Goal: Transaction & Acquisition: Purchase product/service

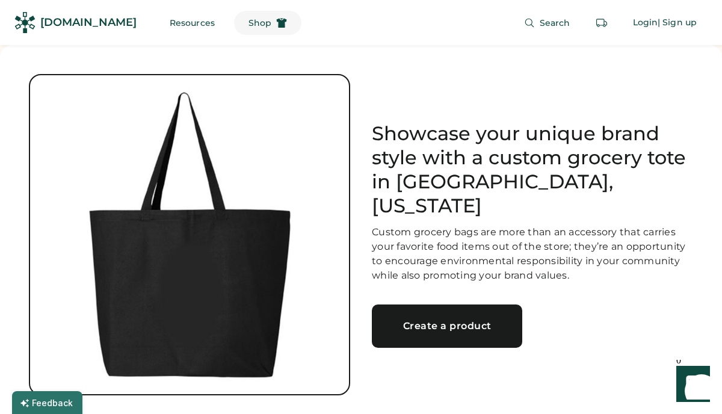
click at [248, 31] on button "Shop" at bounding box center [267, 23] width 67 height 24
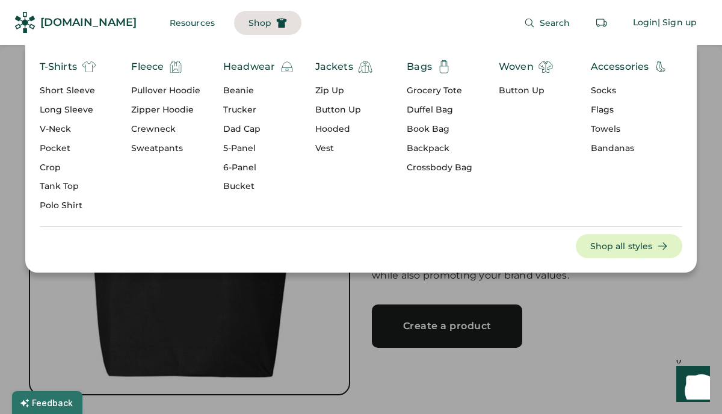
click at [432, 91] on div "Grocery Tote" at bounding box center [440, 91] width 66 height 12
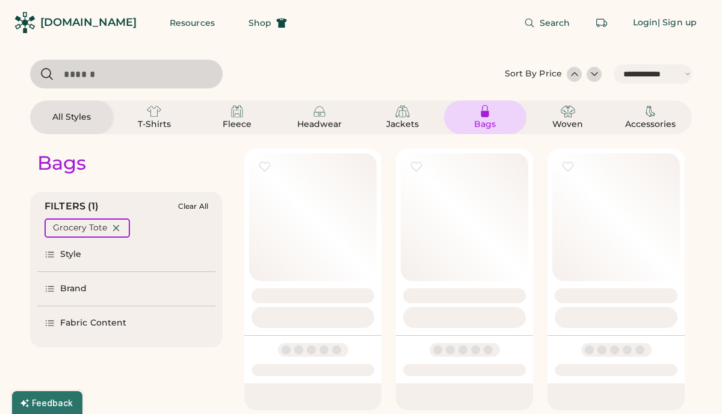
select select "*****"
select select "*"
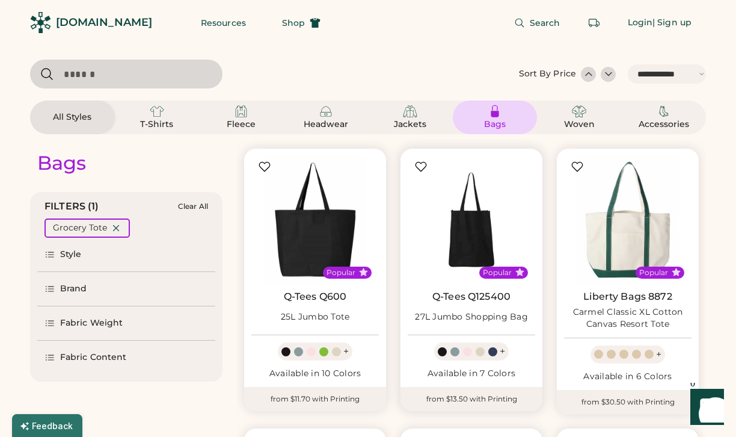
scroll to position [82, 0]
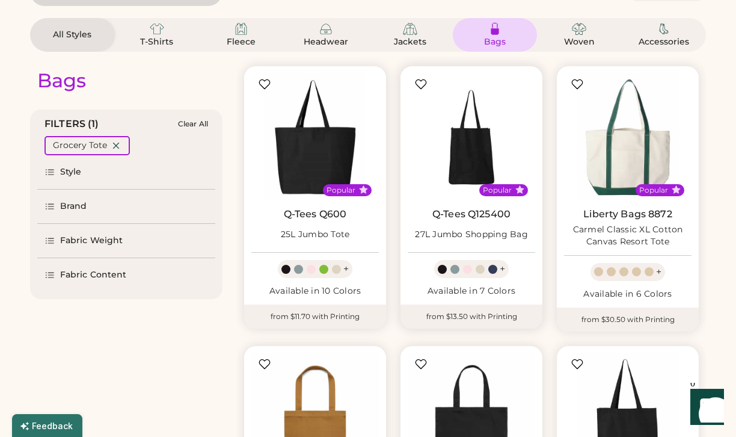
select select "*****"
select select "*"
click at [435, 233] on div "27L Jumbo Shopping Bag" at bounding box center [471, 235] width 113 height 12
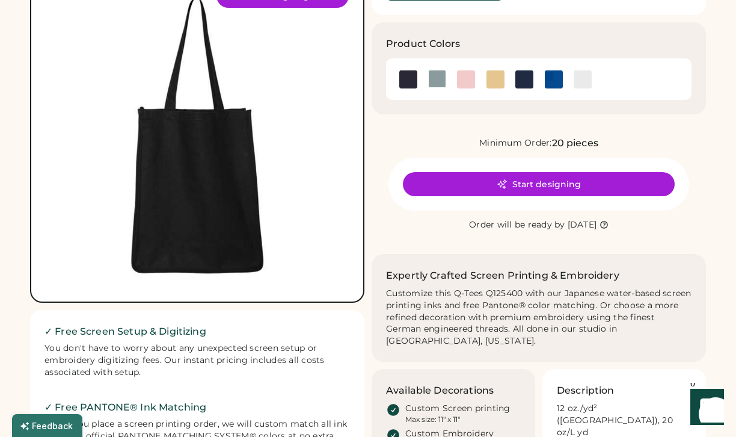
scroll to position [115, 0]
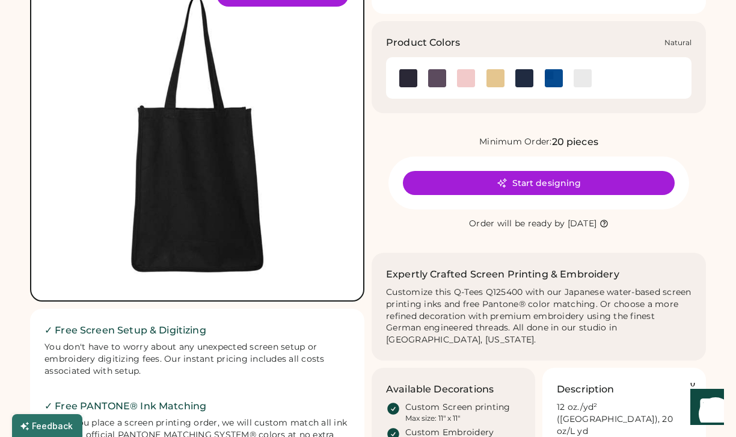
click at [497, 73] on img at bounding box center [495, 78] width 18 height 18
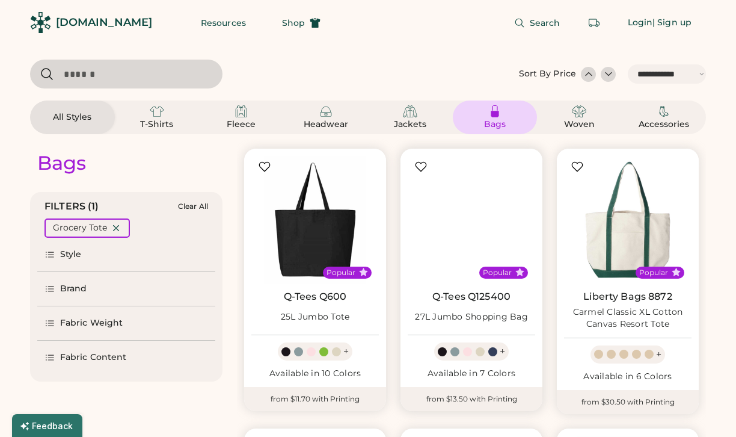
select select "*****"
select select "*"
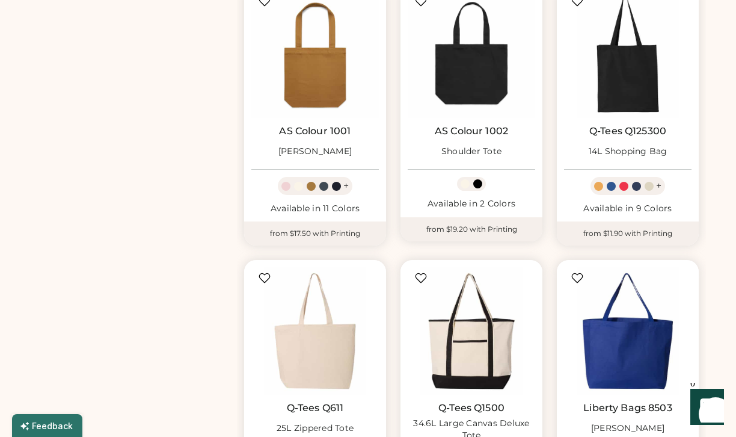
scroll to position [414, 0]
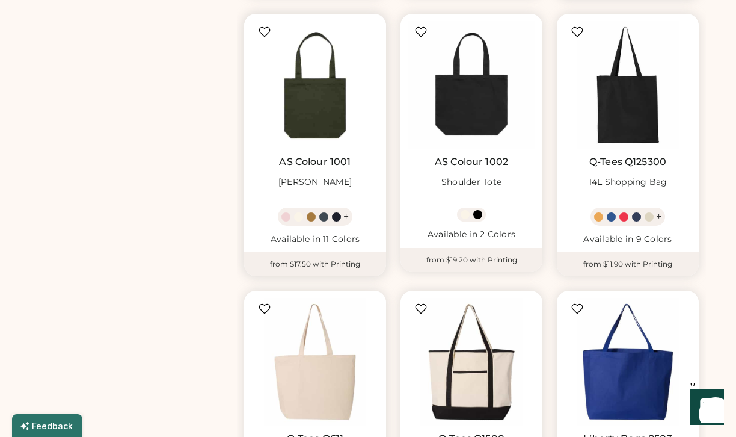
click at [324, 96] on img at bounding box center [314, 84] width 127 height 127
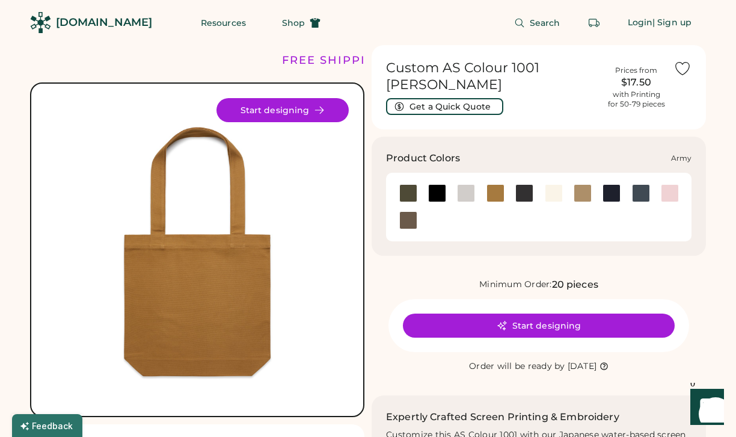
click at [411, 191] on div at bounding box center [408, 193] width 18 height 18
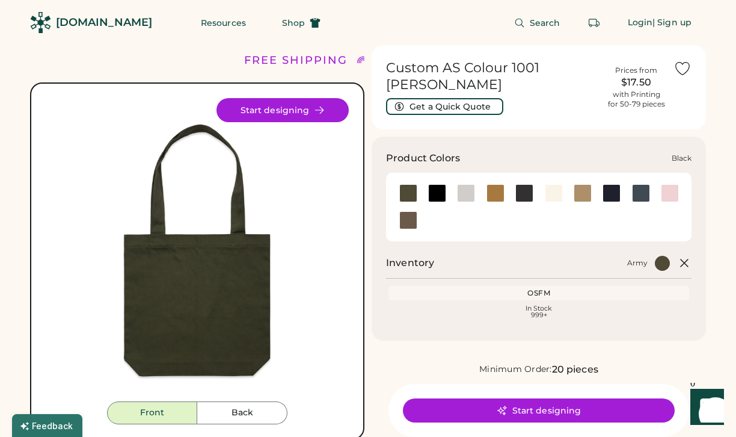
click at [437, 194] on div at bounding box center [437, 193] width 18 height 18
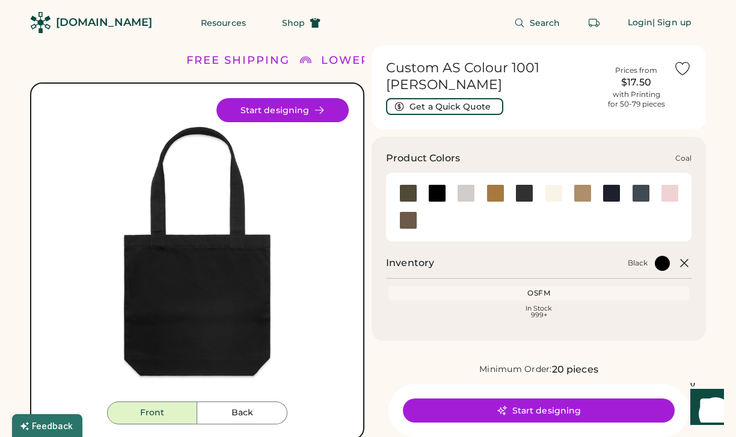
click at [529, 190] on div at bounding box center [524, 193] width 18 height 18
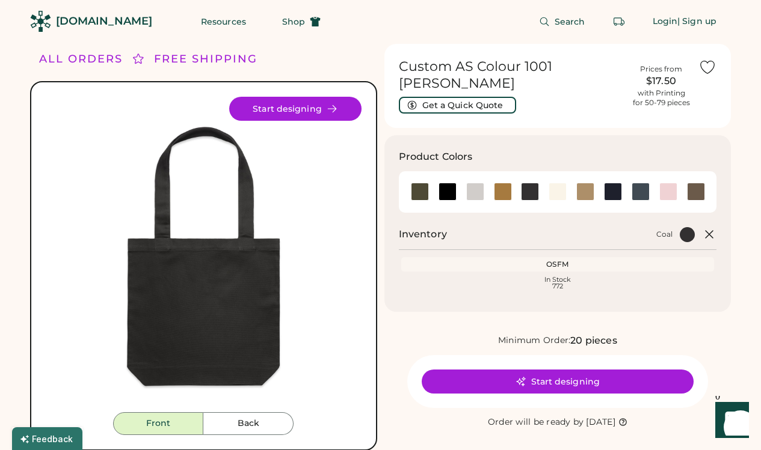
scroll to position [14, 0]
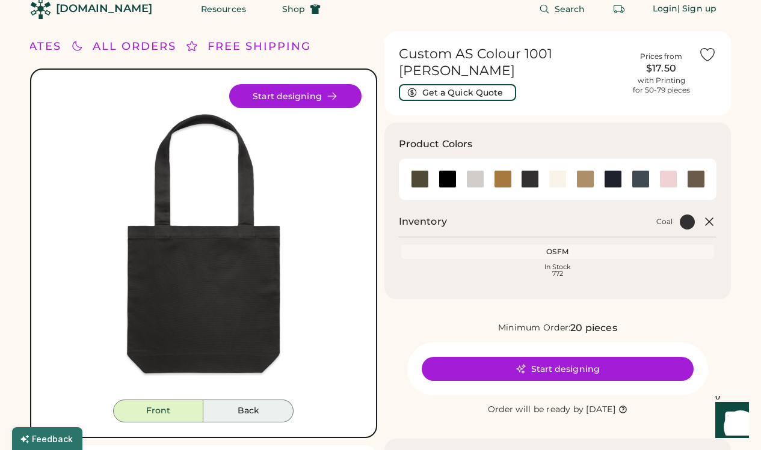
click at [230, 410] on button "Back" at bounding box center [248, 411] width 90 height 23
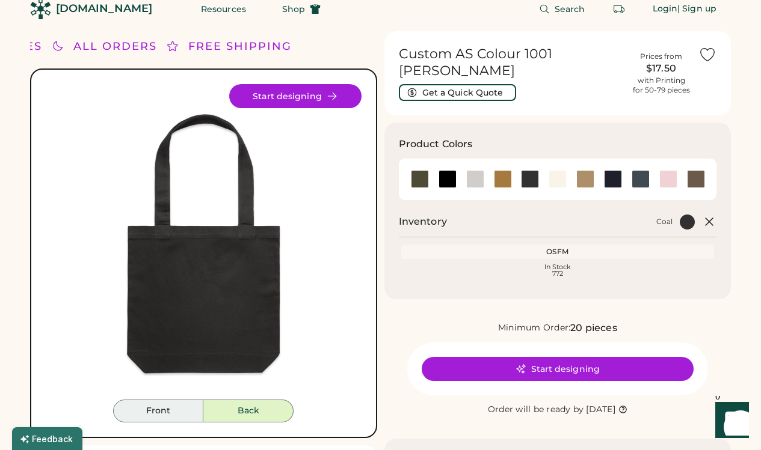
click at [161, 415] on button "Front" at bounding box center [158, 411] width 90 height 23
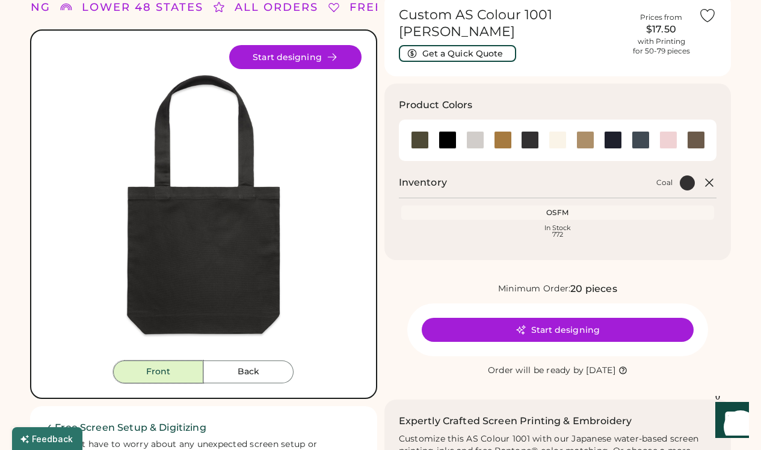
scroll to position [0, 0]
